Goal: Task Accomplishment & Management: Use online tool/utility

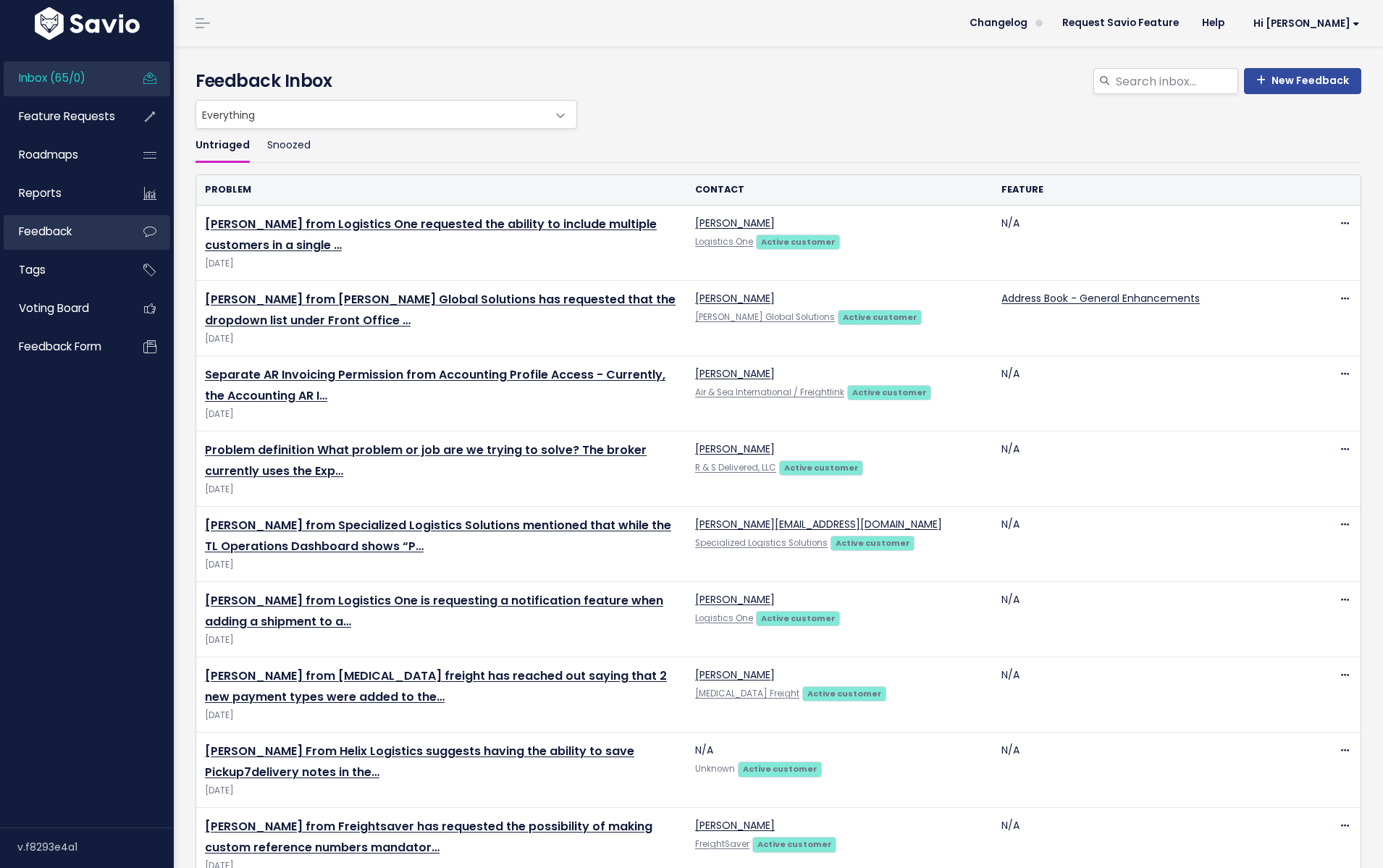
click at [57, 241] on link "Feedback" at bounding box center [62, 231] width 117 height 33
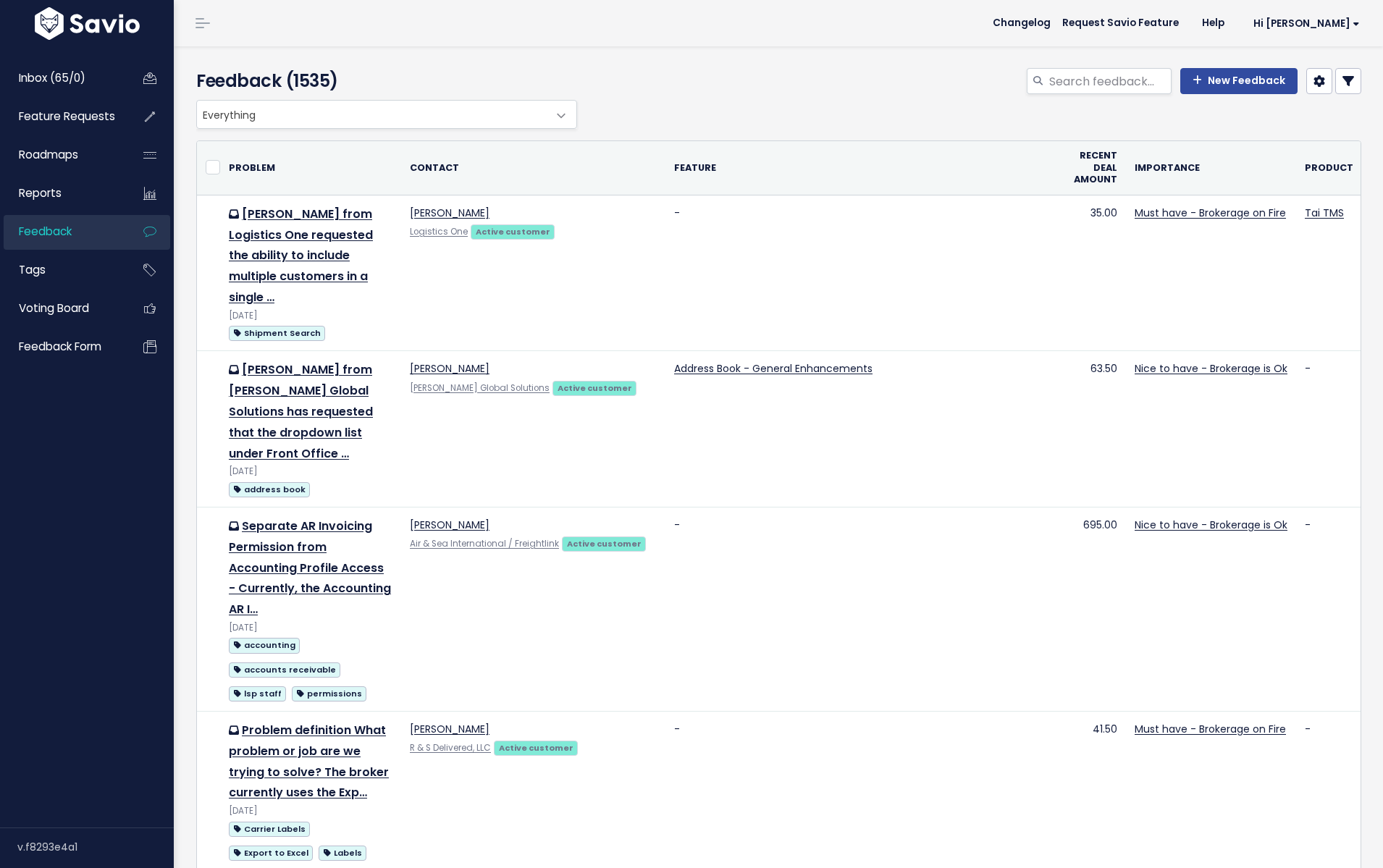
select select
click at [1349, 85] on icon at bounding box center [1348, 81] width 11 height 11
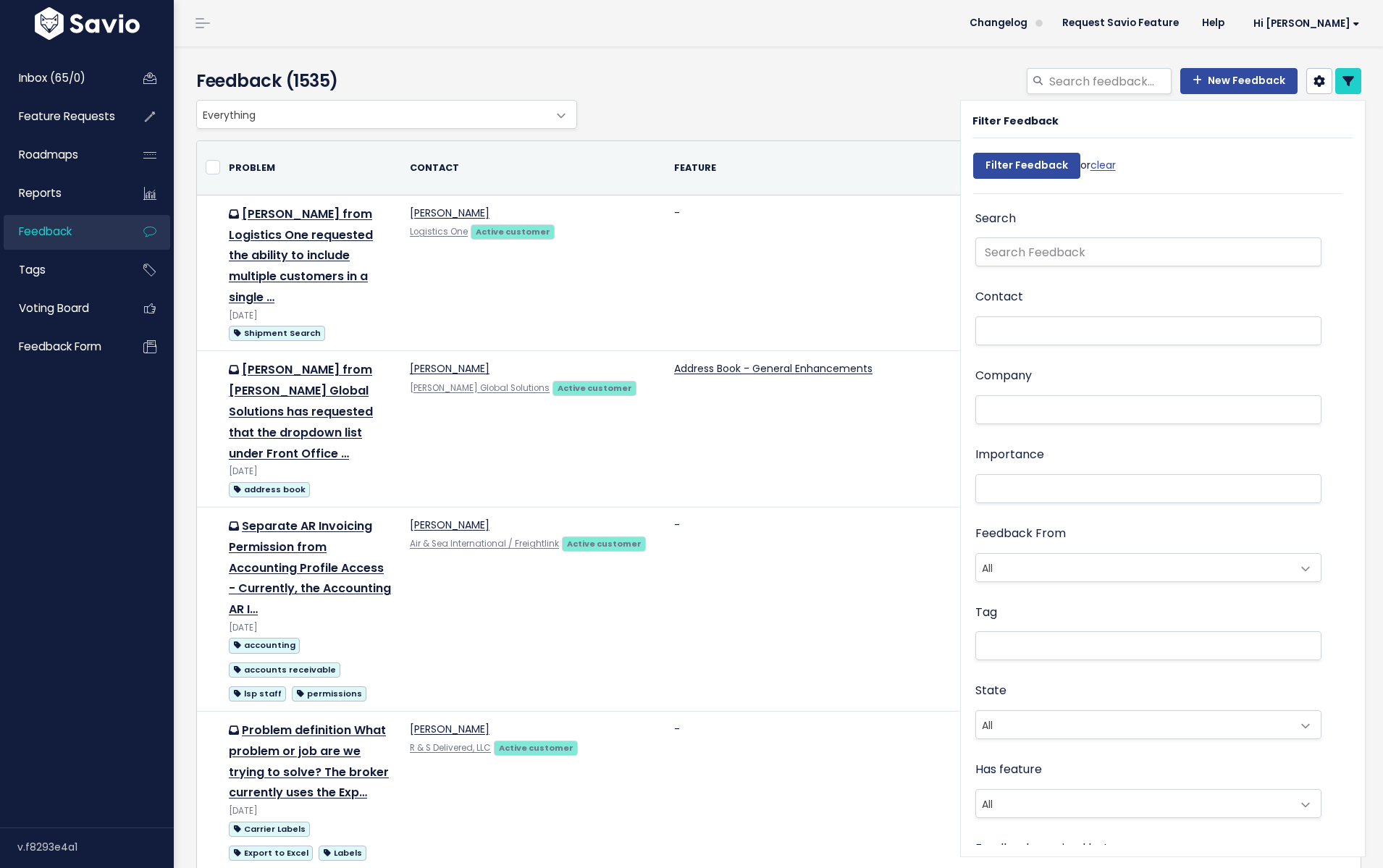
click at [1014, 335] on li at bounding box center [1146, 331] width 332 height 15
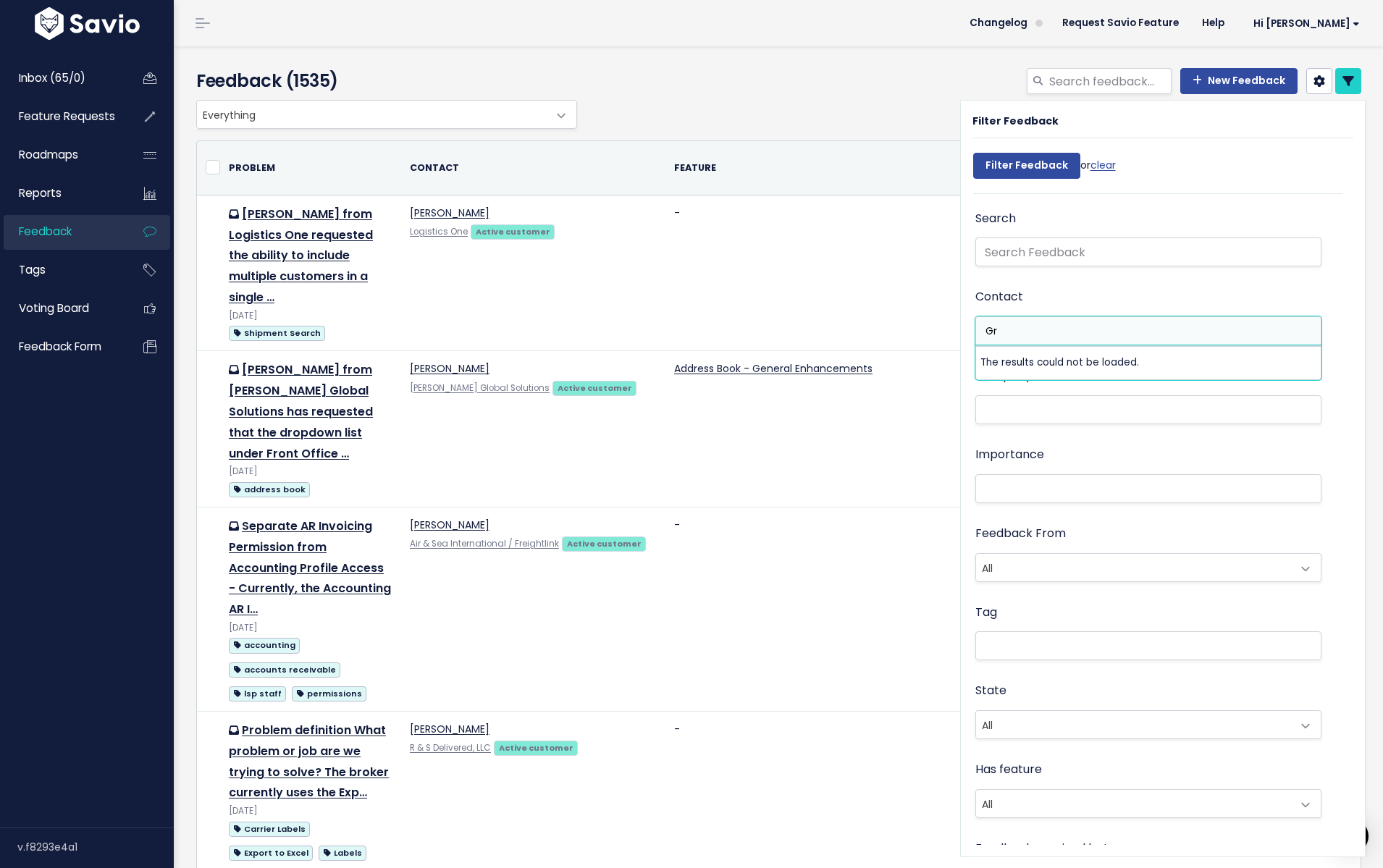
type input "G"
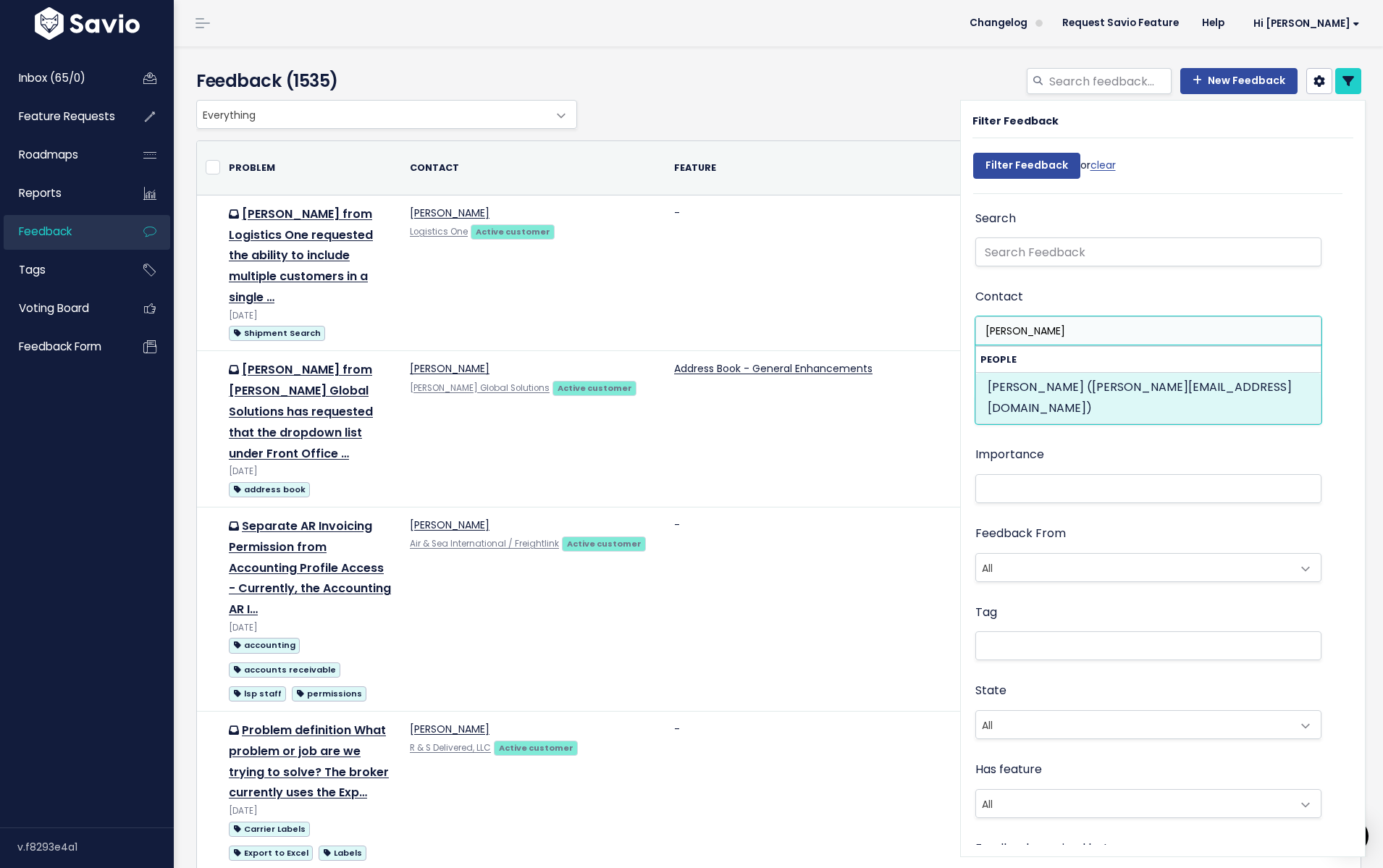
type input "greg@colorad"
select select "84228112"
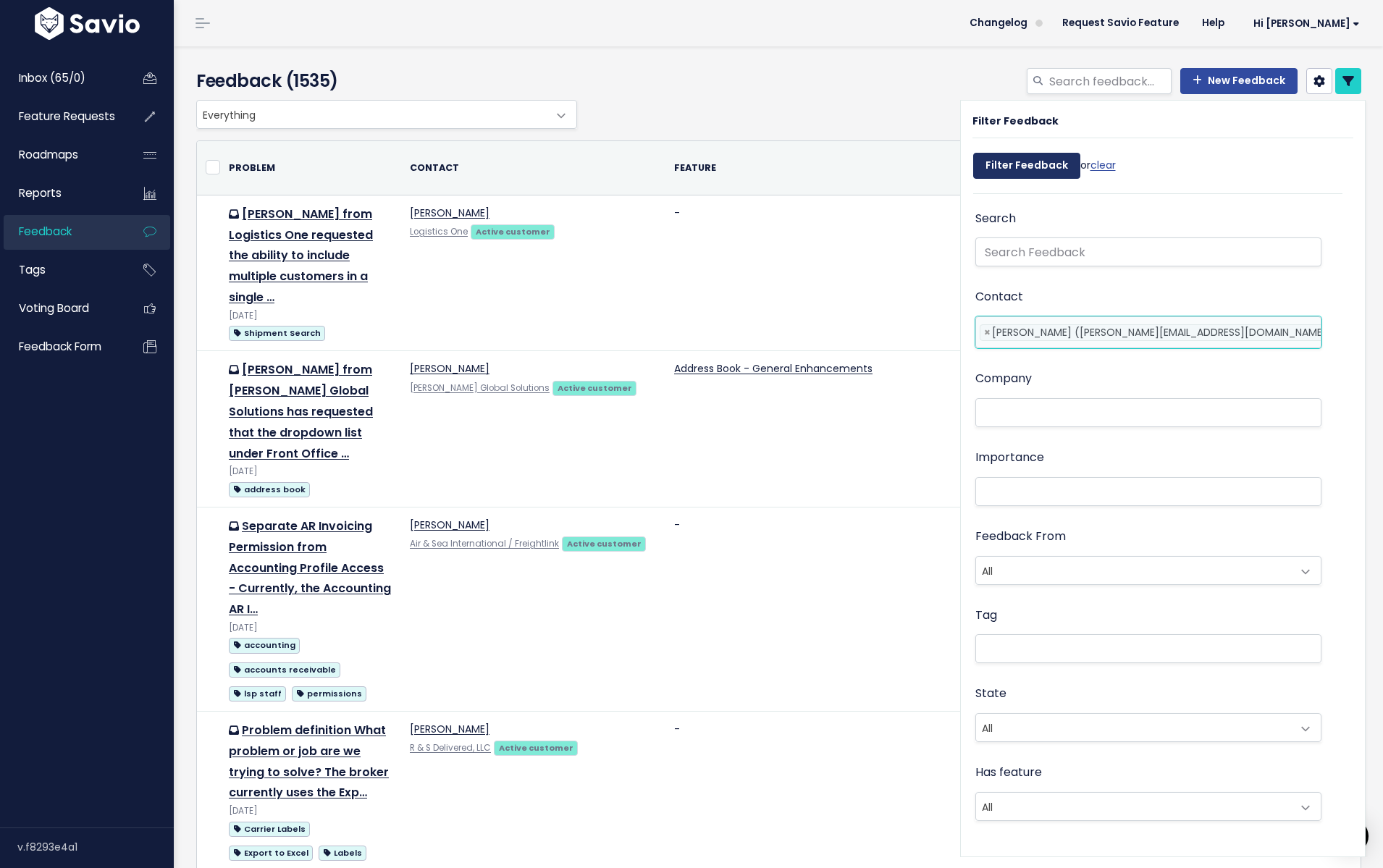
click at [1033, 166] on input "Filter Feedback" at bounding box center [1027, 165] width 107 height 26
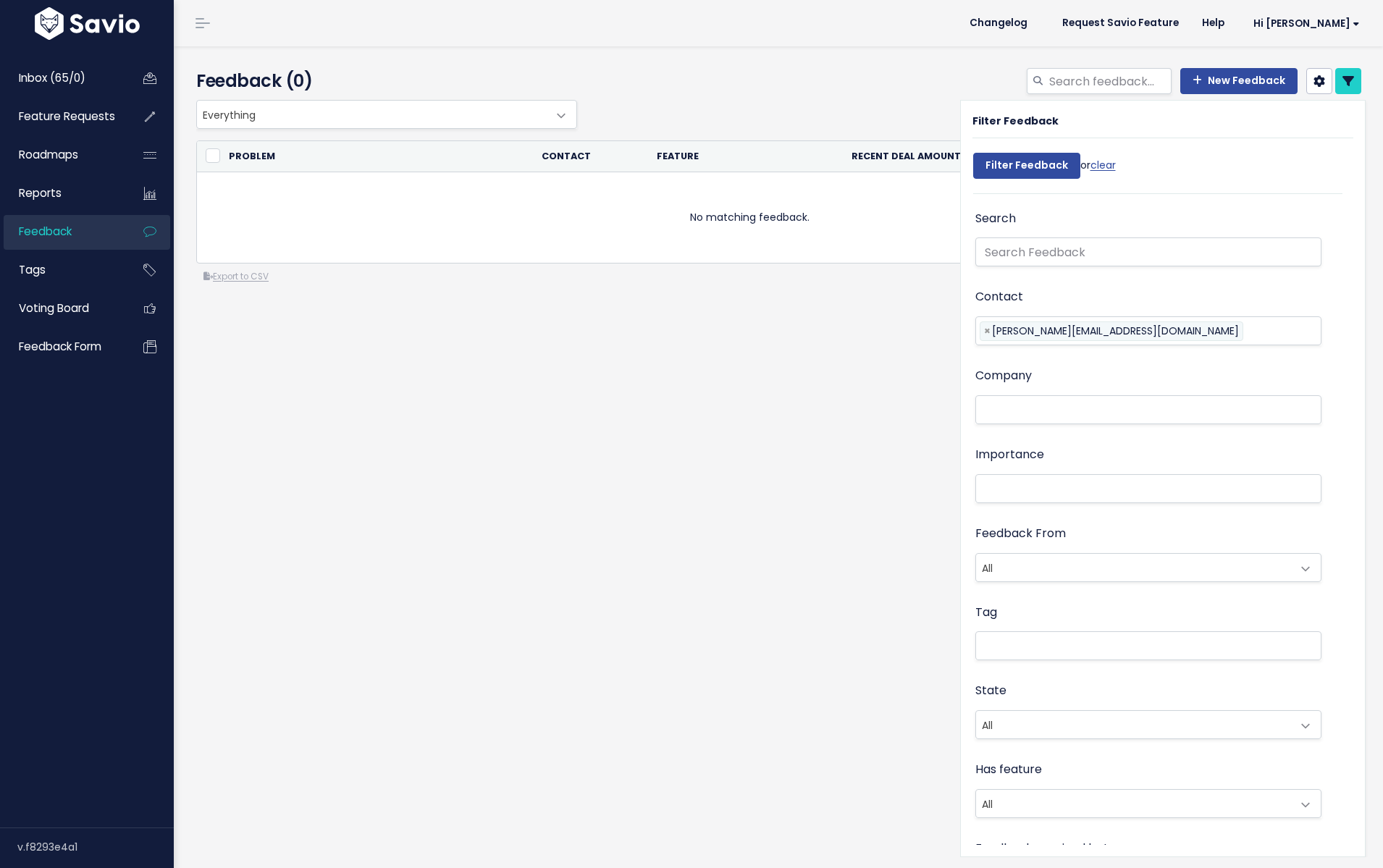
select select
click at [884, 336] on div "Everything Any Product: Any Product Area Any Product: No Product Area No Produc…" at bounding box center [779, 250] width 1187 height 301
click at [1109, 169] on link "clear" at bounding box center [1103, 164] width 26 height 14
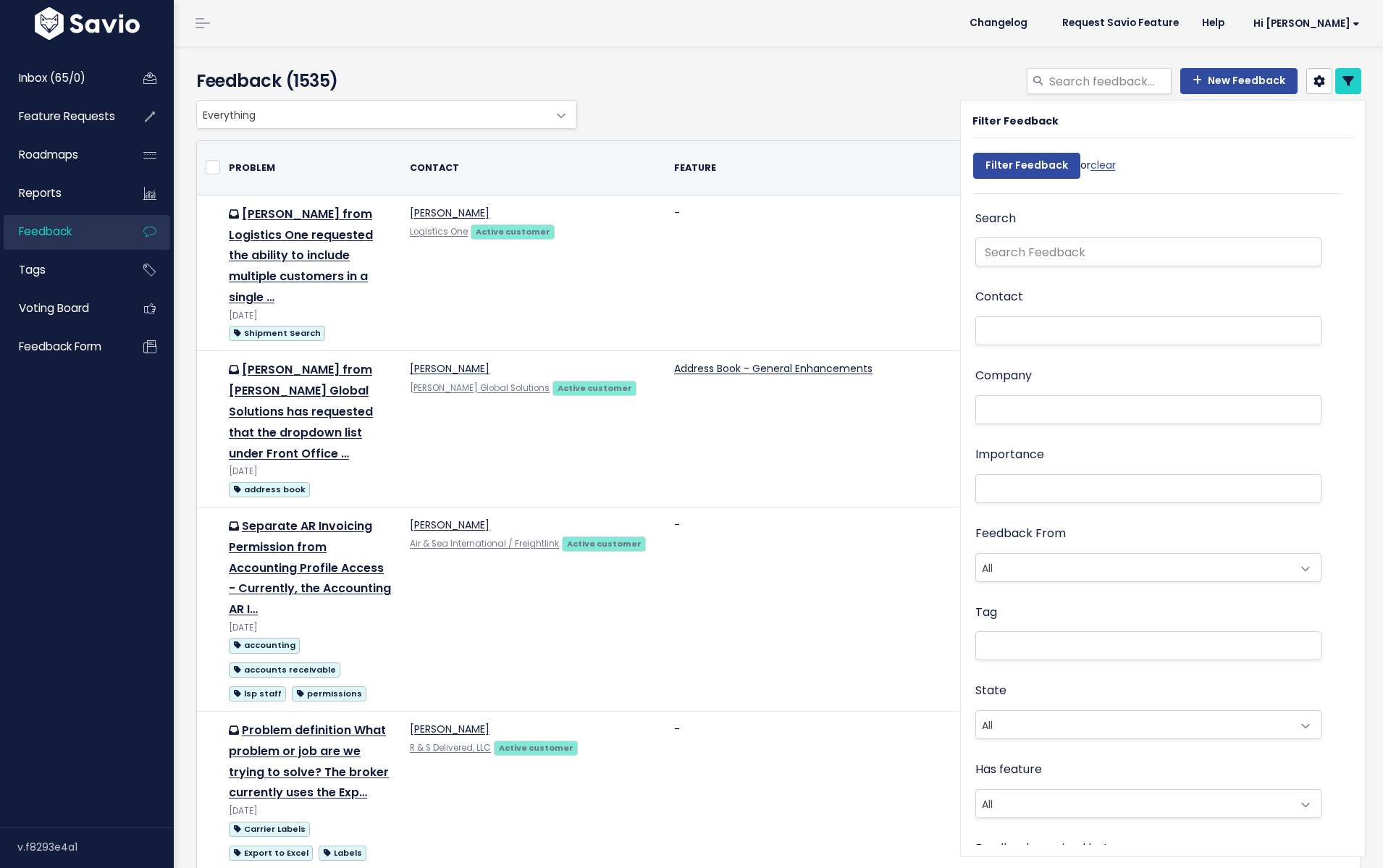
select select
click at [867, 102] on div "Everything Any Product: Any Product Area Any Product: No Product Area No Produc…" at bounding box center [775, 114] width 1165 height 28
click at [1346, 81] on icon at bounding box center [1348, 81] width 11 height 11
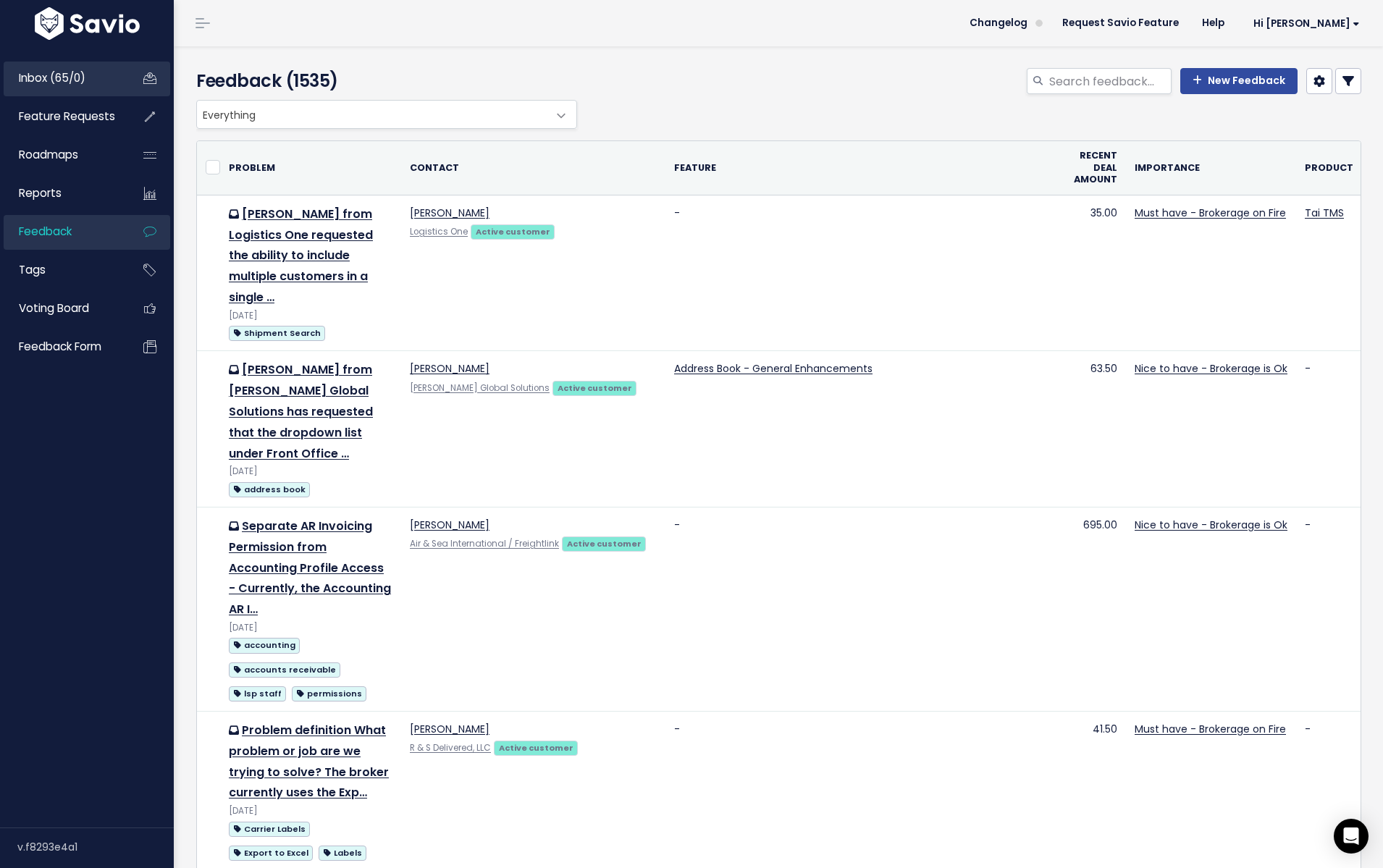
click at [79, 80] on span "Inbox (65/0)" at bounding box center [52, 78] width 66 height 15
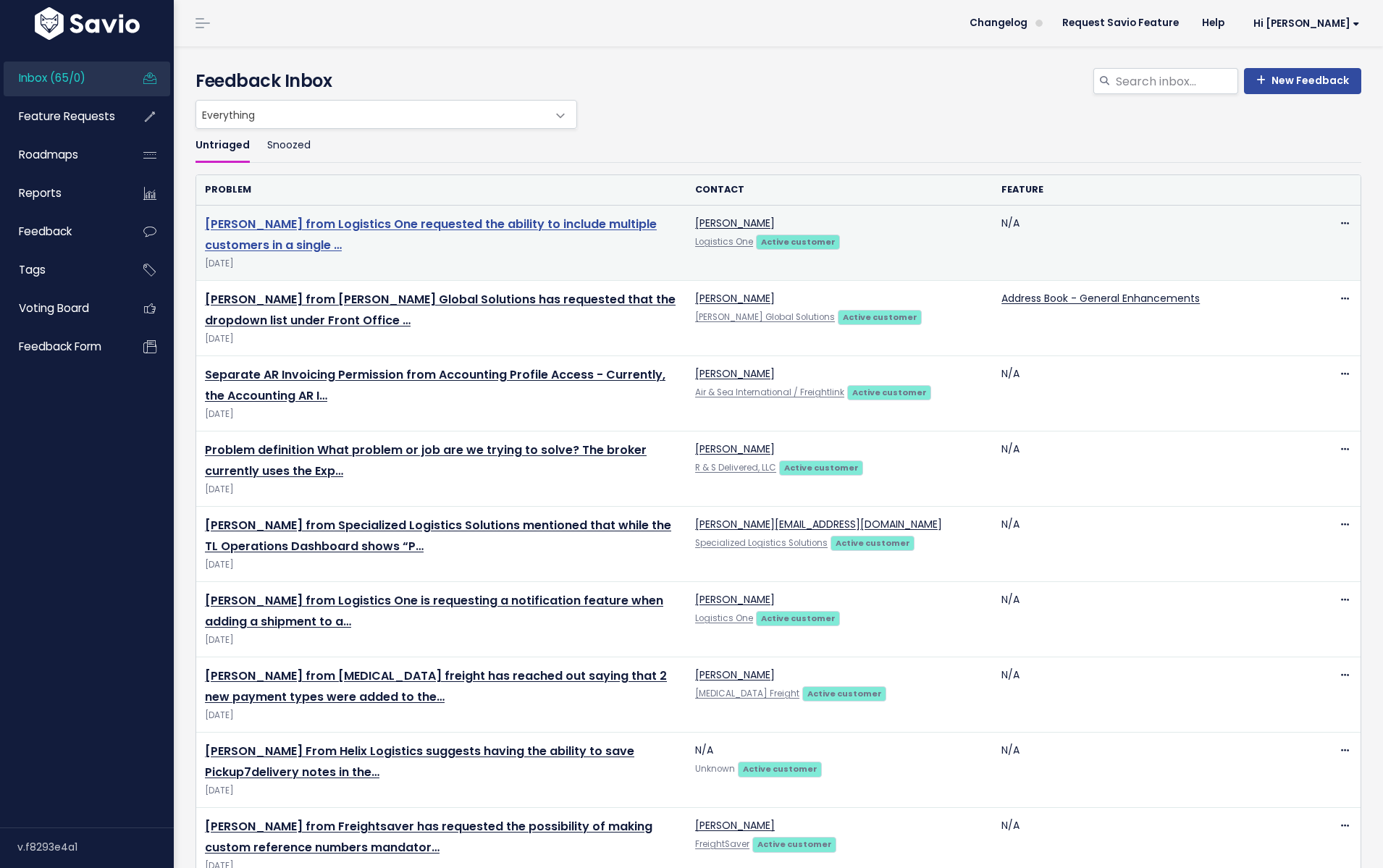
click at [363, 220] on link "Jonathan Madden from Logistics One requested the ability to include multiple cu…" at bounding box center [431, 235] width 452 height 38
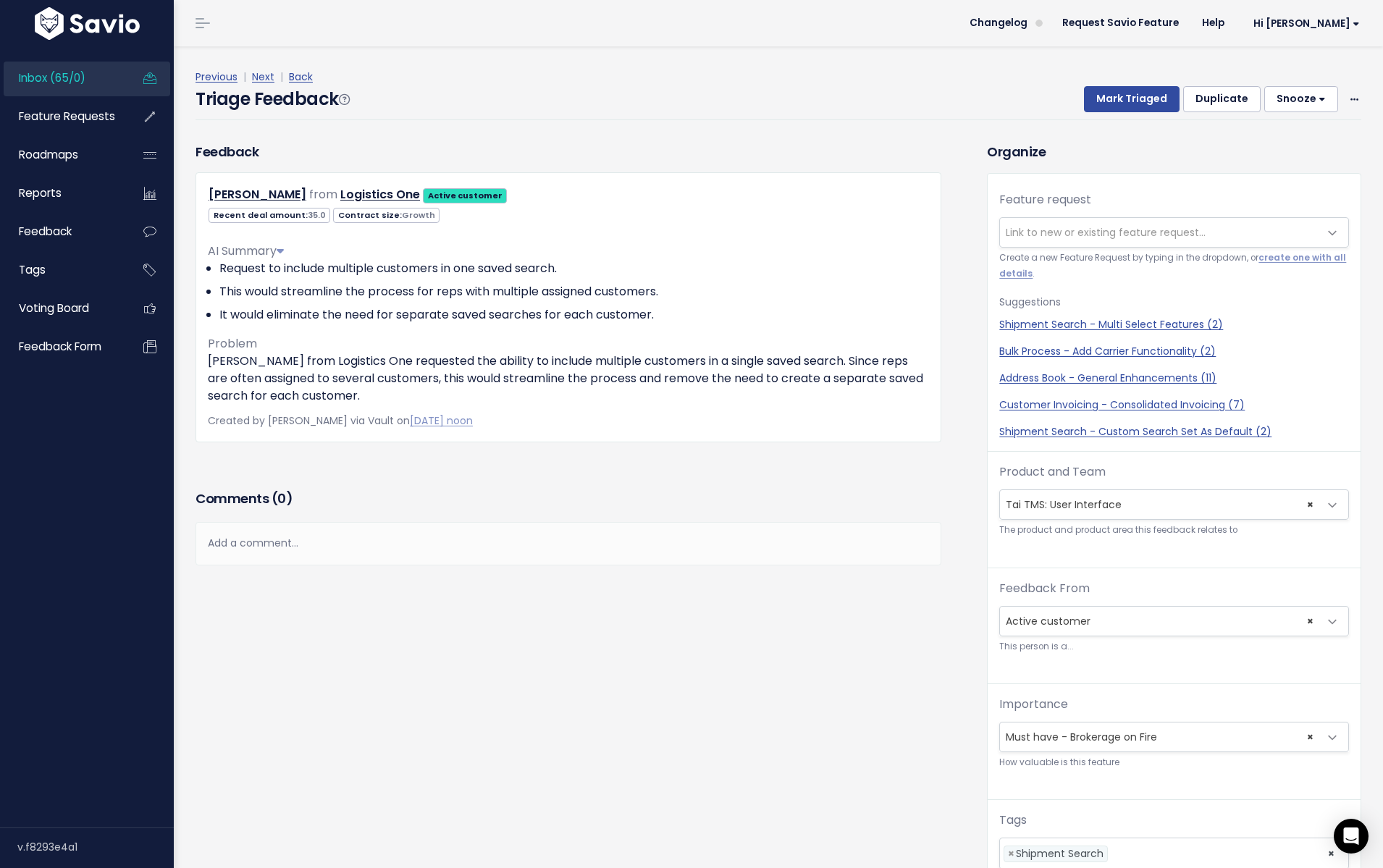
click at [50, 78] on span "Inbox (65/0)" at bounding box center [52, 78] width 66 height 15
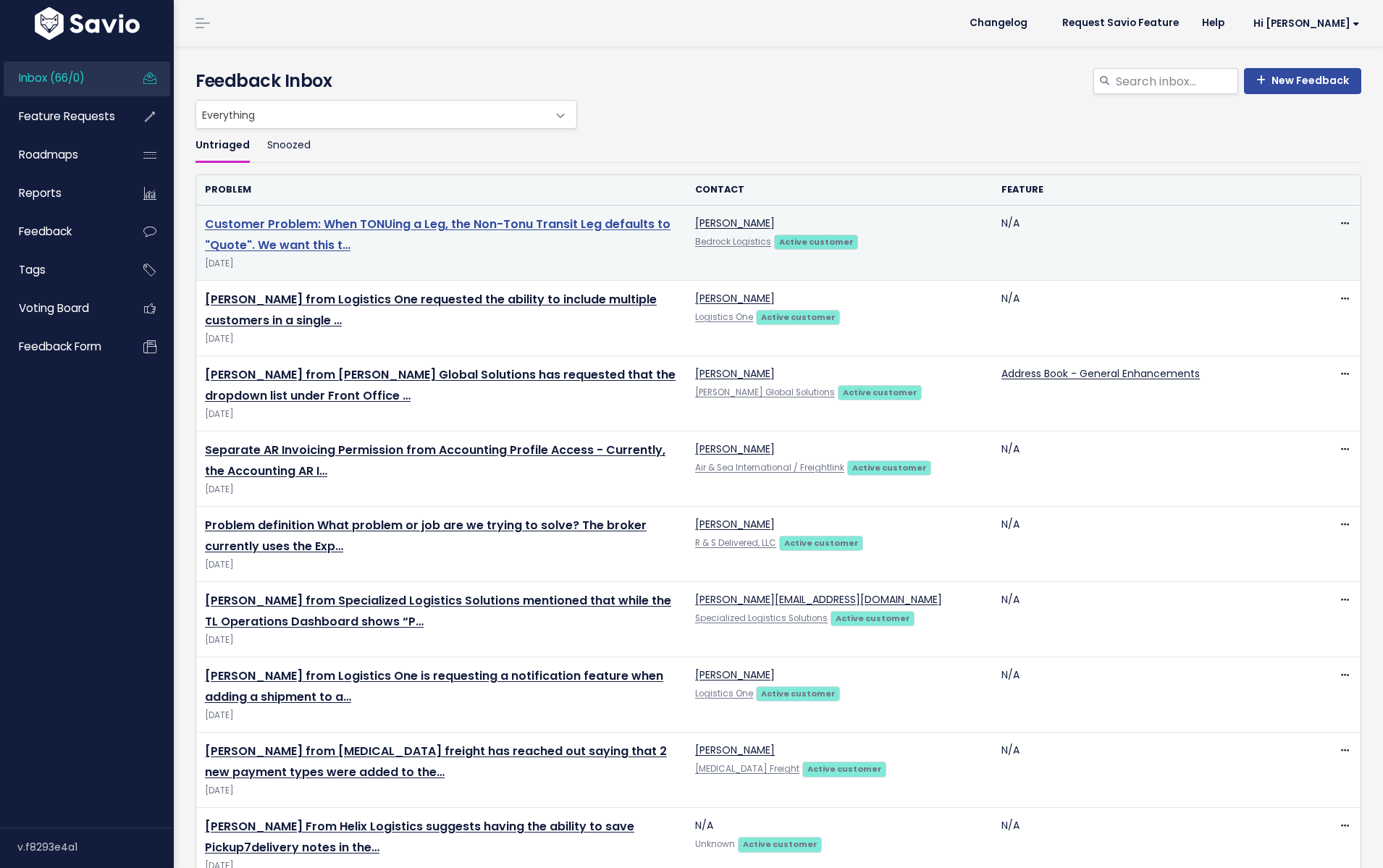
click at [379, 221] on link "Customer Problem: When TONUing a Leg, the Non-Tonu Transit Leg defaults to "Quo…" at bounding box center [438, 235] width 465 height 38
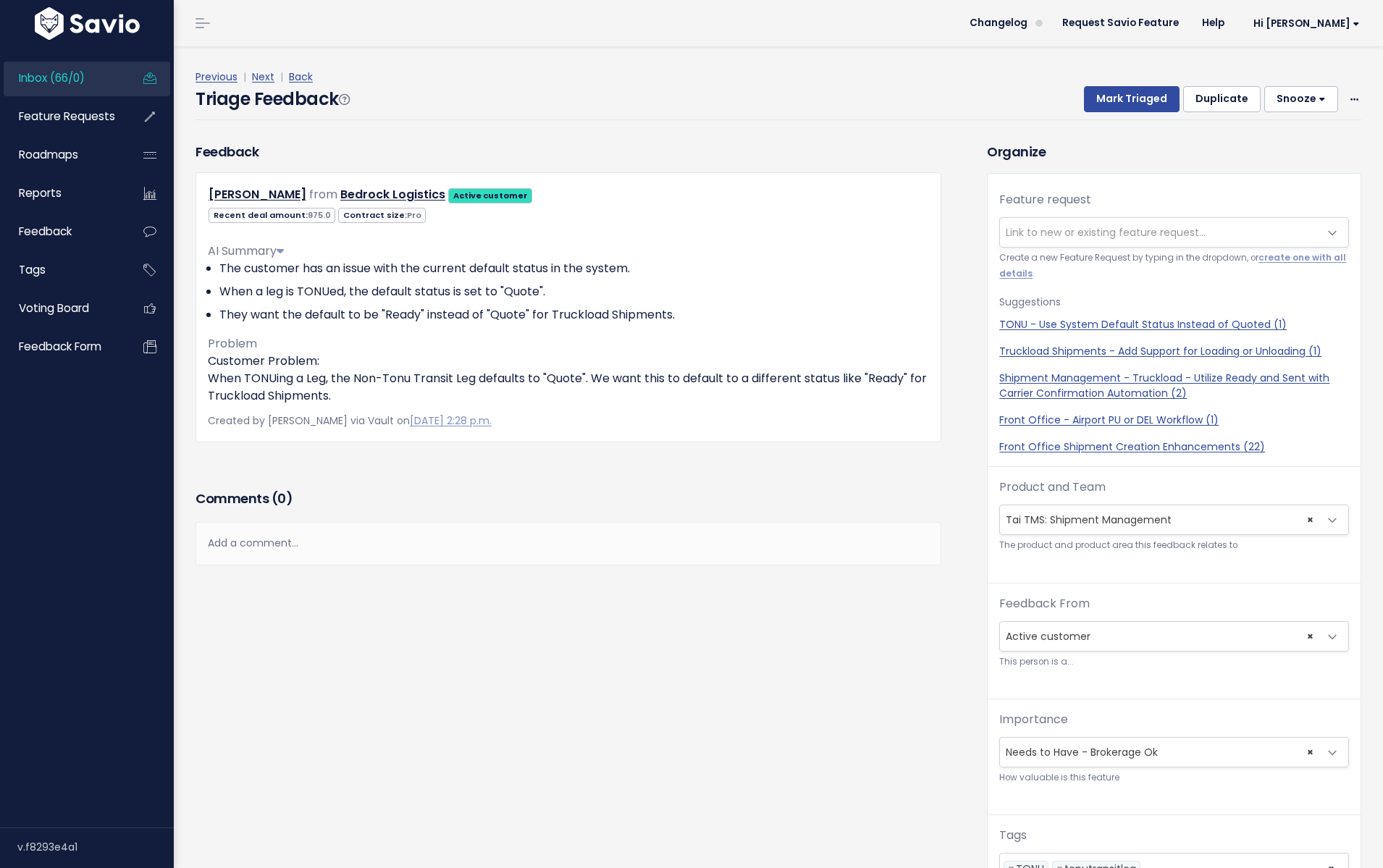
click at [53, 79] on span "Inbox (66/0)" at bounding box center [51, 78] width 66 height 15
